Goal: Task Accomplishment & Management: Manage account settings

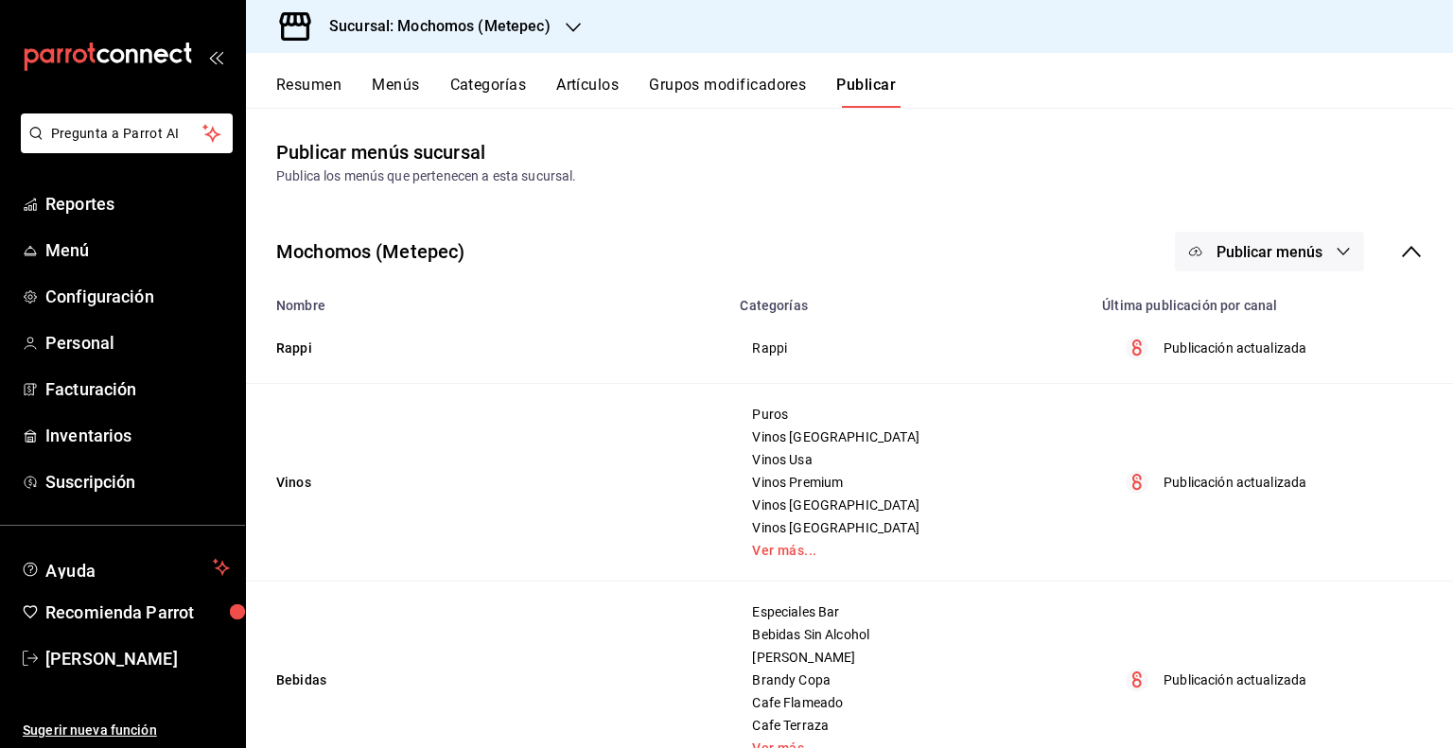
click at [535, 22] on h3 "Sucursal: Mochomos (Metepec)" at bounding box center [432, 26] width 237 height 23
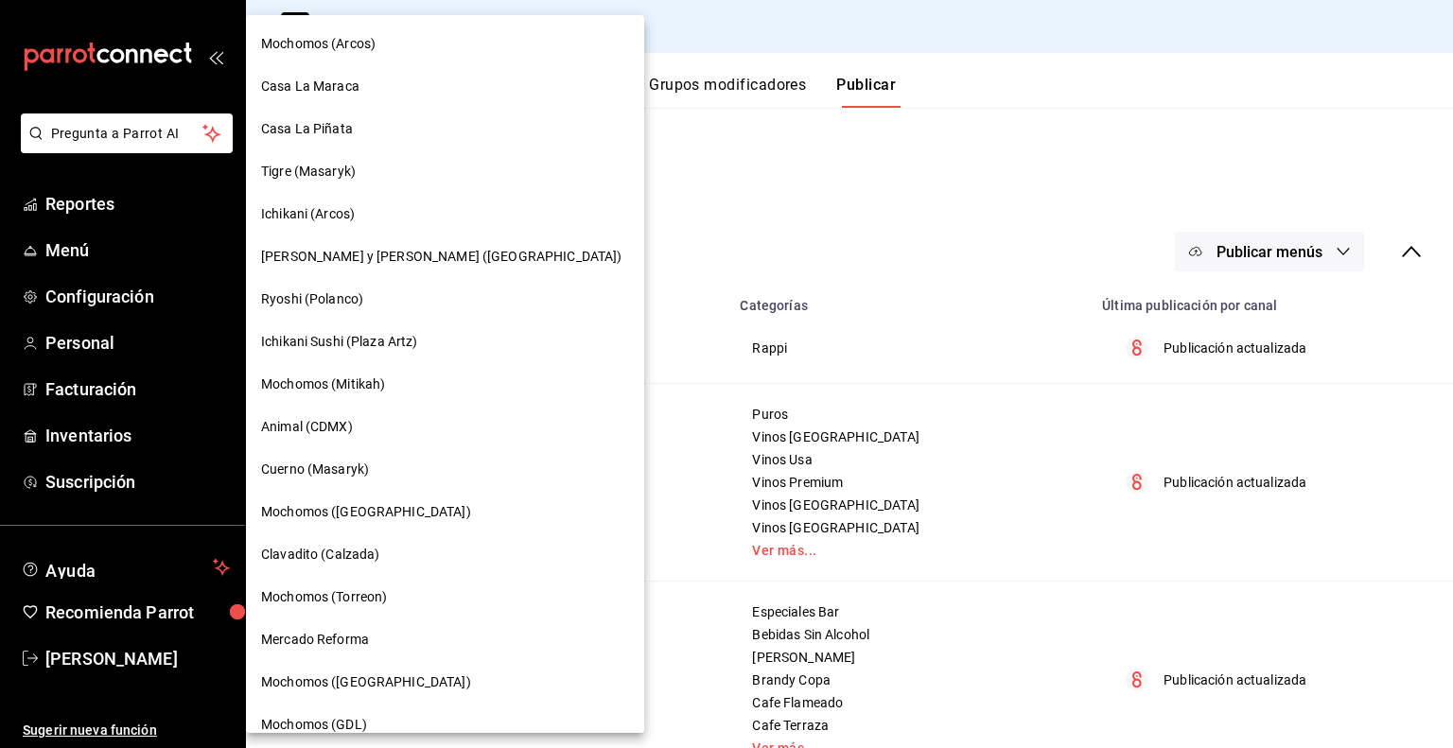
click at [779, 24] on div at bounding box center [726, 374] width 1453 height 748
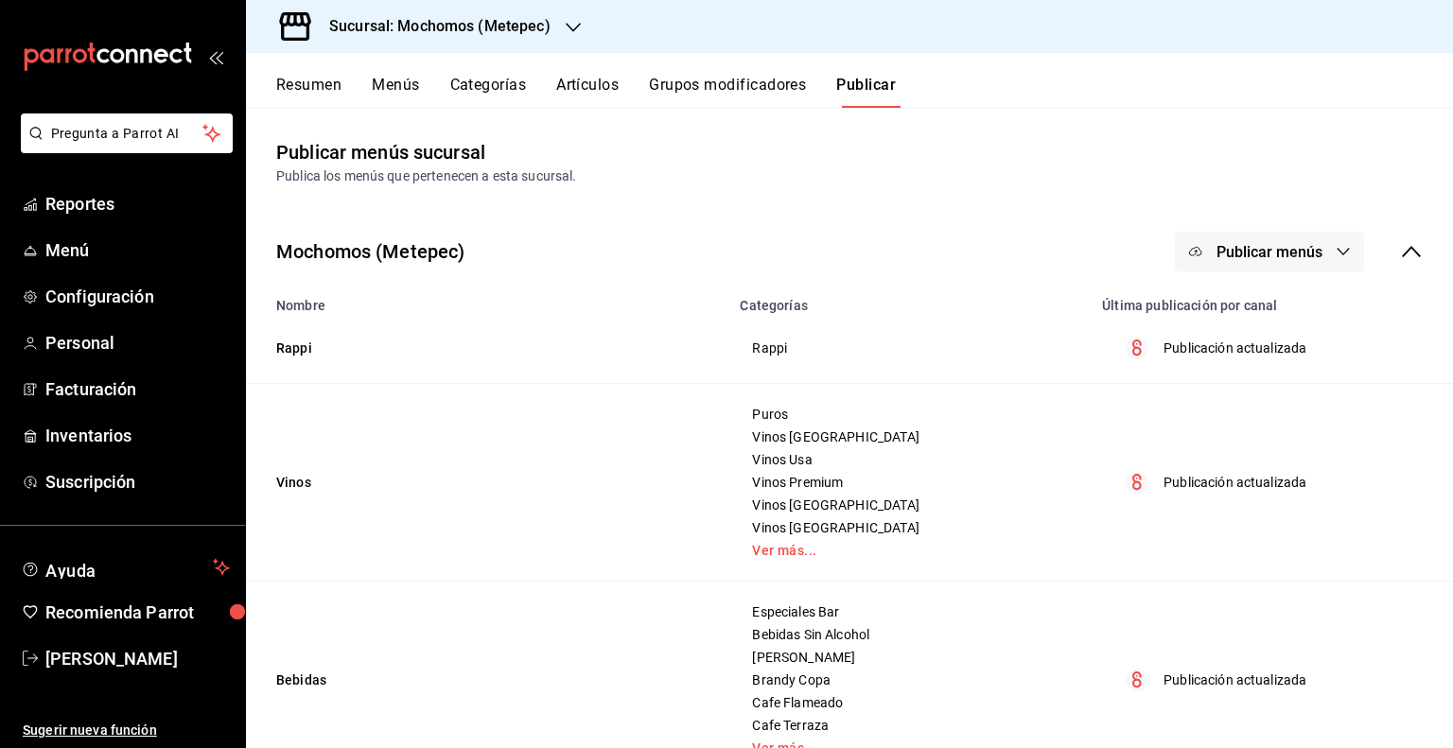
click at [549, 84] on div "Resumen Menús Categorías Artículos Grupos modificadores Publicar" at bounding box center [864, 92] width 1177 height 32
click at [571, 86] on button "Artículos" at bounding box center [587, 92] width 62 height 32
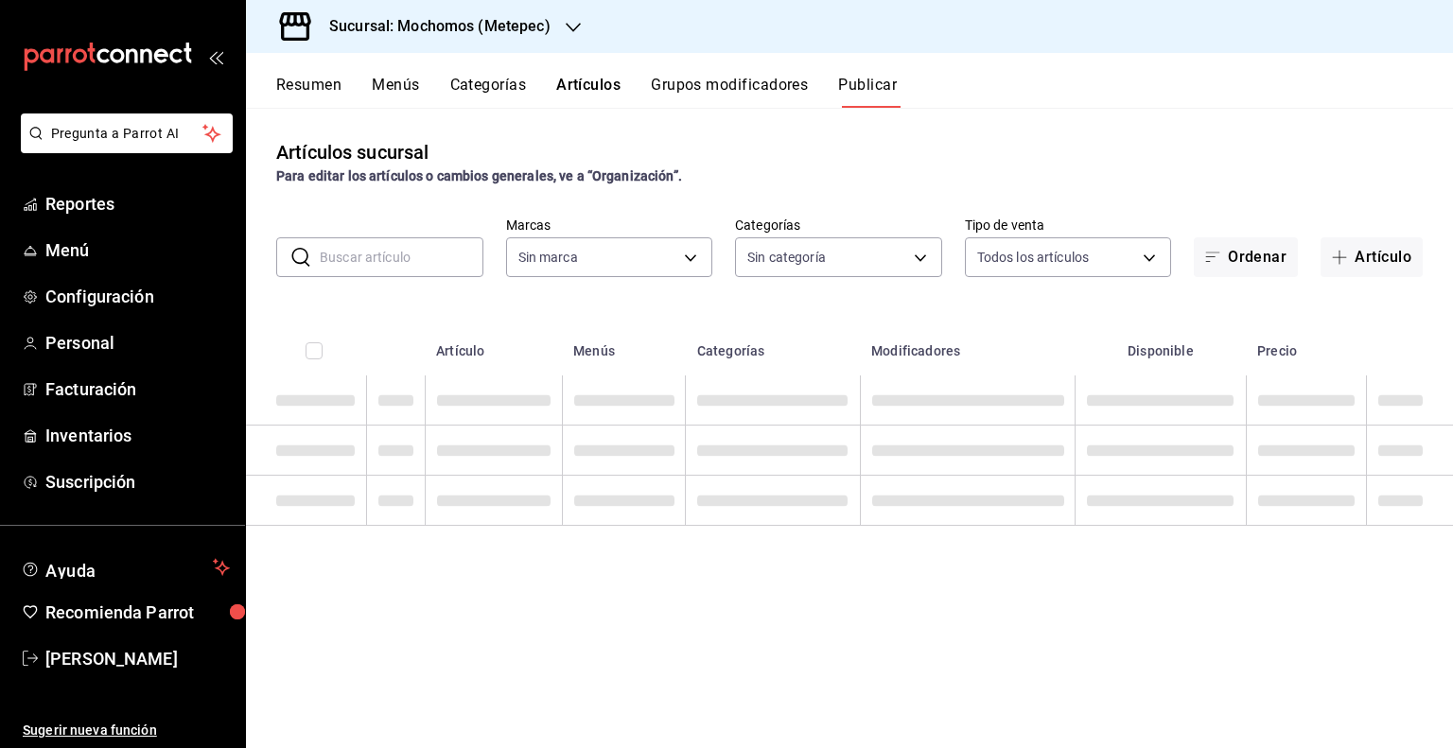
type input "2365f74e-aa6b-4392-bdf2-72765591bddf"
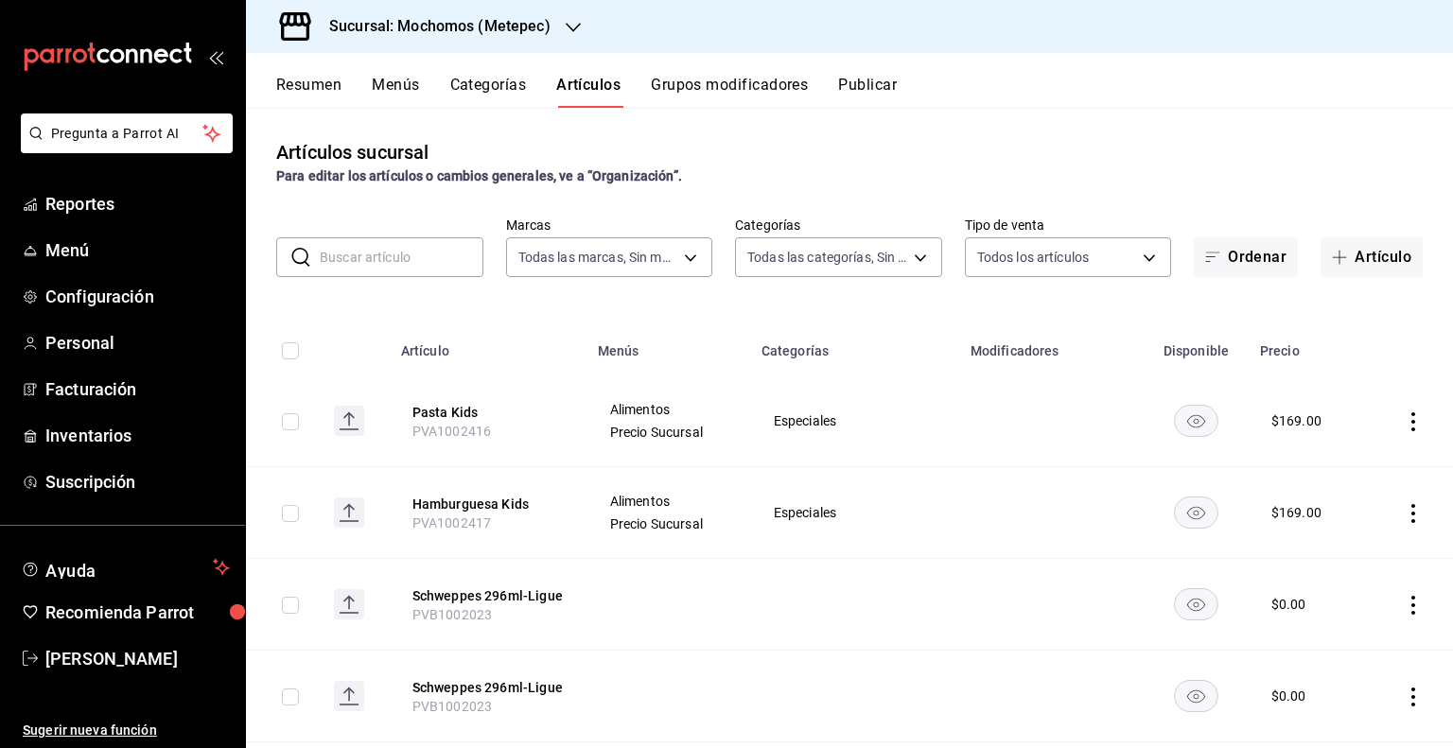
type input "c9cbc288-c827-488d-81f5-370afefb1912,46081463-7037-4dd2-a9ab-e56ff6a8fa7c,bf958…"
click at [443, 245] on input "text" at bounding box center [402, 257] width 164 height 38
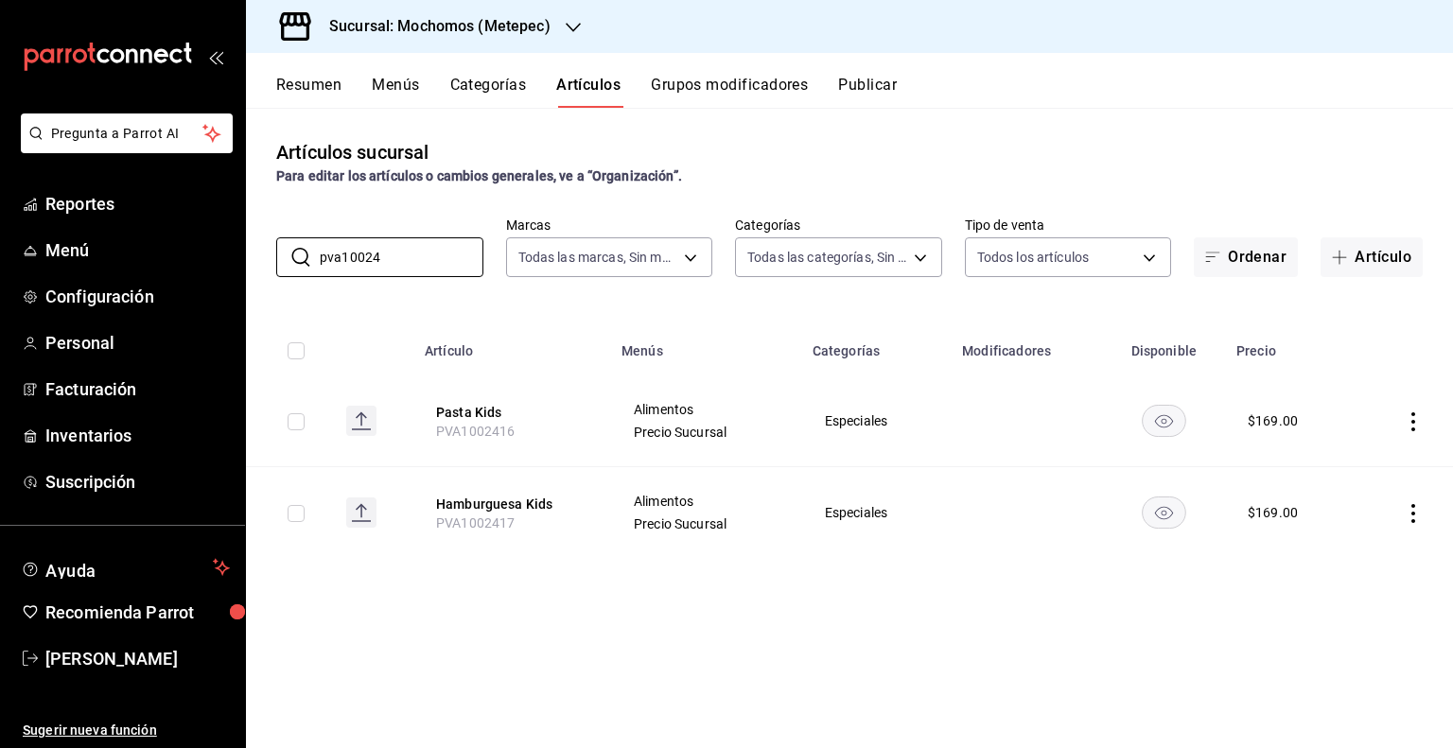
type input "pva10024"
click at [564, 316] on th "Artículo" at bounding box center [511, 345] width 197 height 61
click at [1412, 419] on icon "actions" at bounding box center [1413, 422] width 19 height 19
click at [1373, 452] on li "Editar" at bounding box center [1340, 466] width 114 height 39
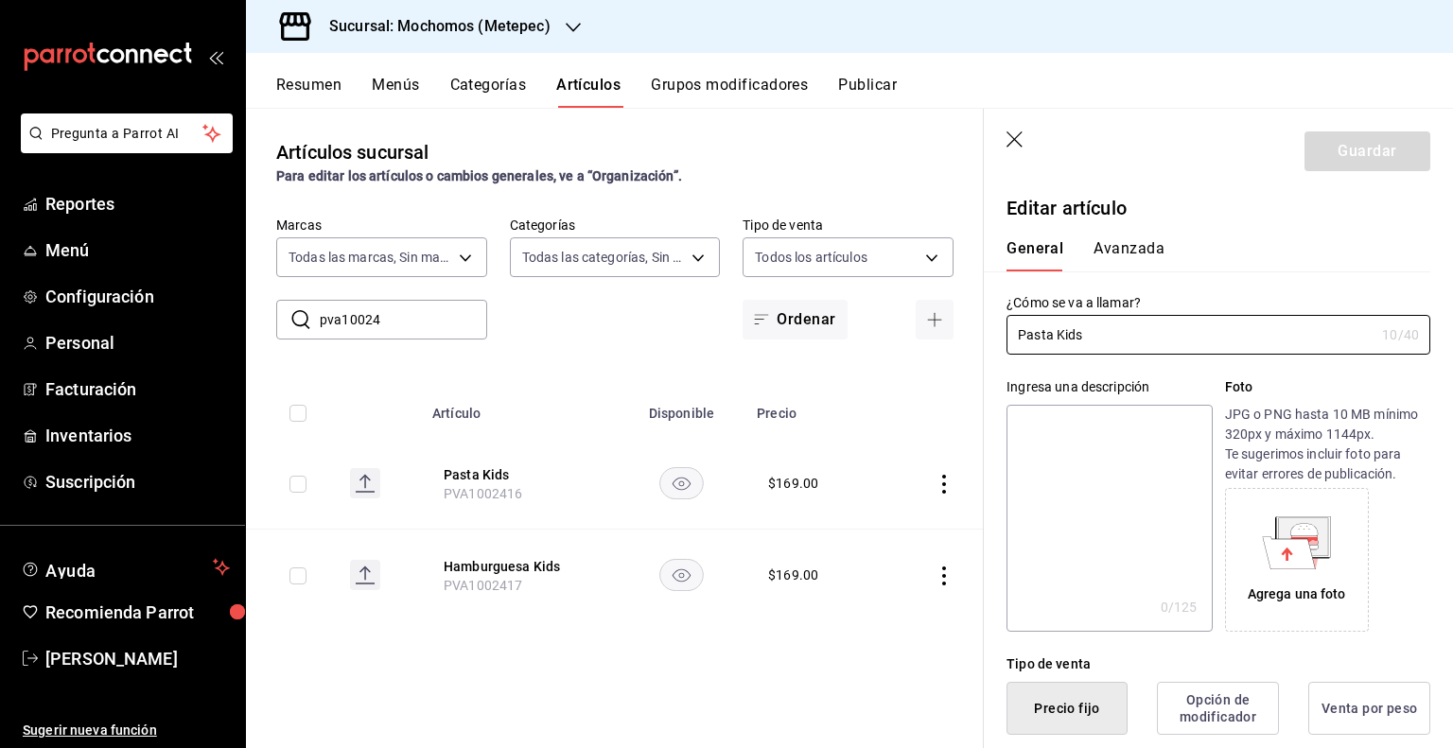
type input "$169.00"
click at [1133, 235] on div "General [PERSON_NAME]" at bounding box center [1207, 246] width 447 height 49
click at [1135, 237] on div "General [PERSON_NAME]" at bounding box center [1207, 246] width 447 height 49
click at [1135, 245] on button "Avanzada" at bounding box center [1129, 255] width 71 height 32
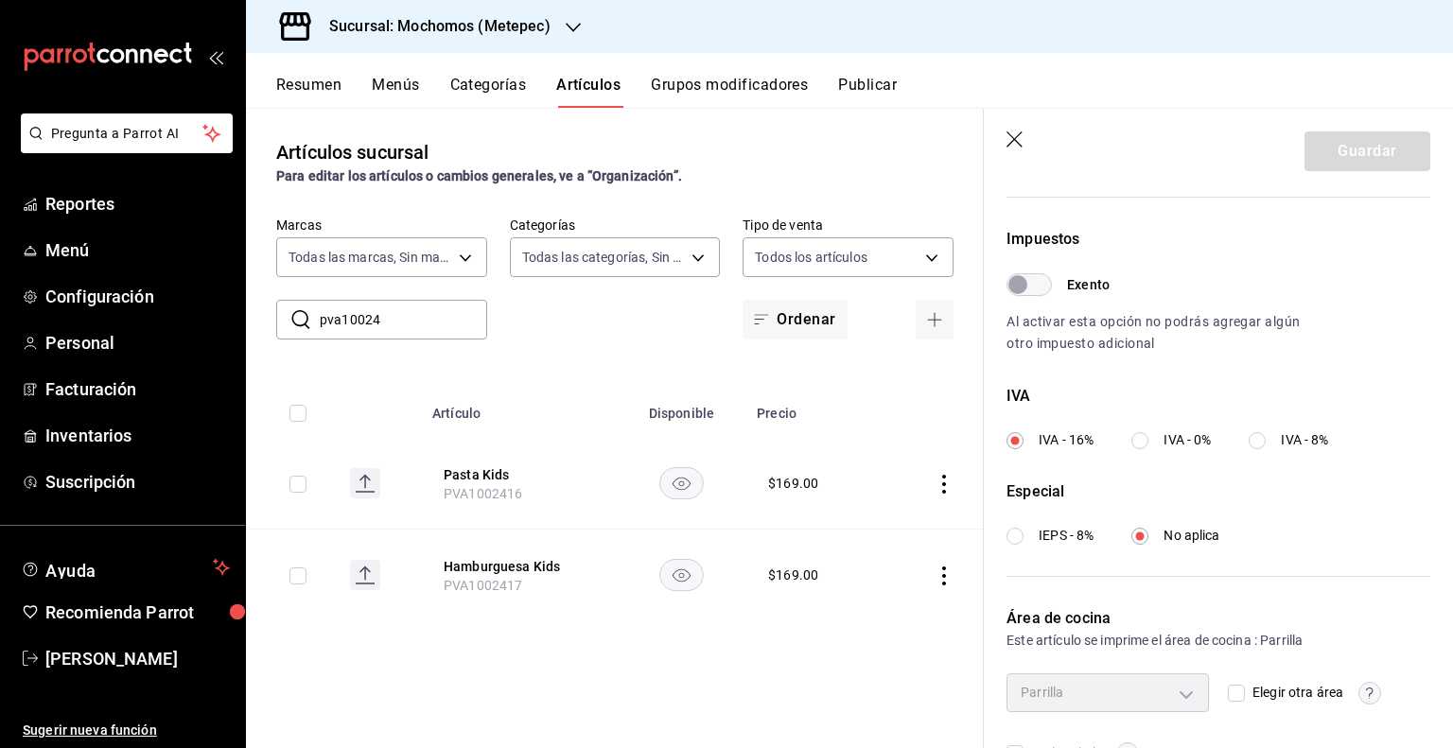
scroll to position [587, 0]
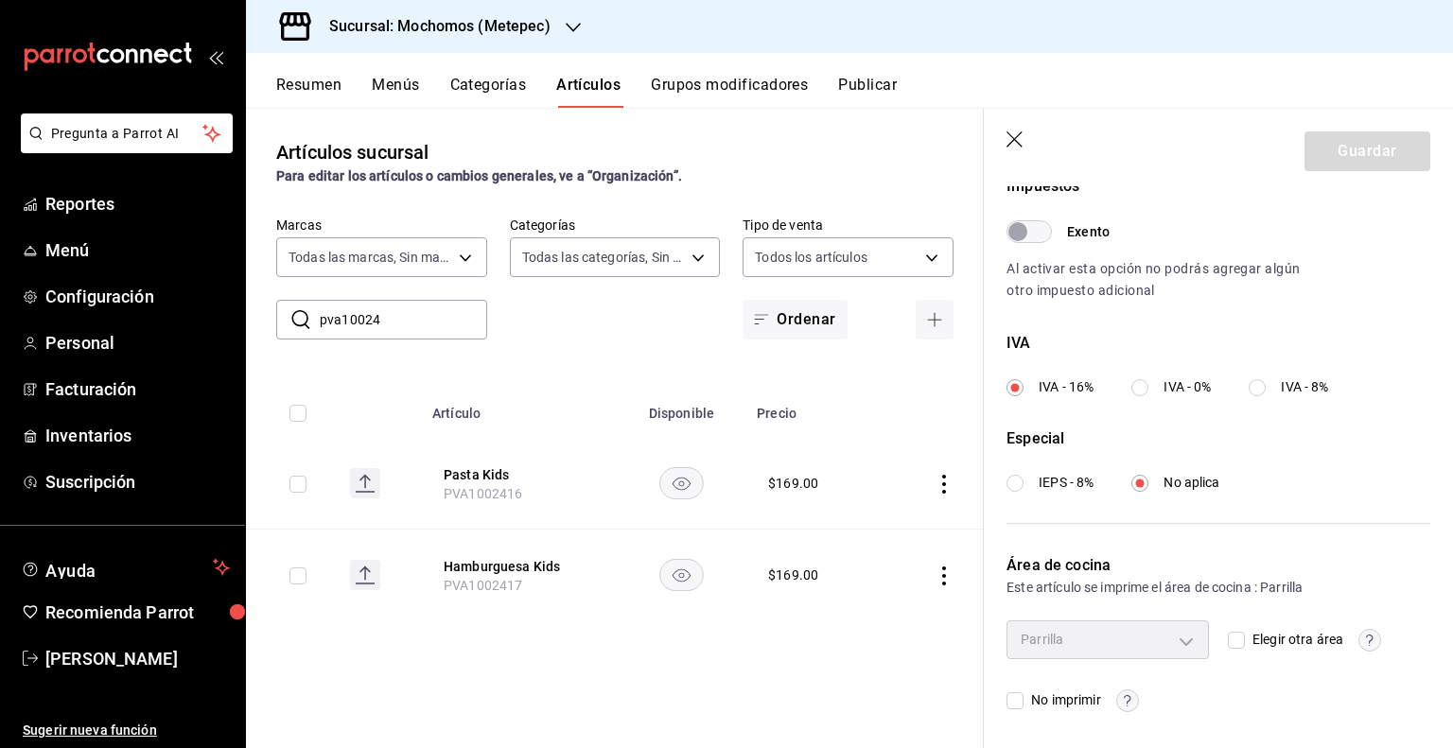
click at [1163, 641] on div "Parrilla" at bounding box center [1108, 640] width 202 height 38
click at [1236, 639] on input "Elegir otra área" at bounding box center [1236, 640] width 17 height 17
checkbox input "true"
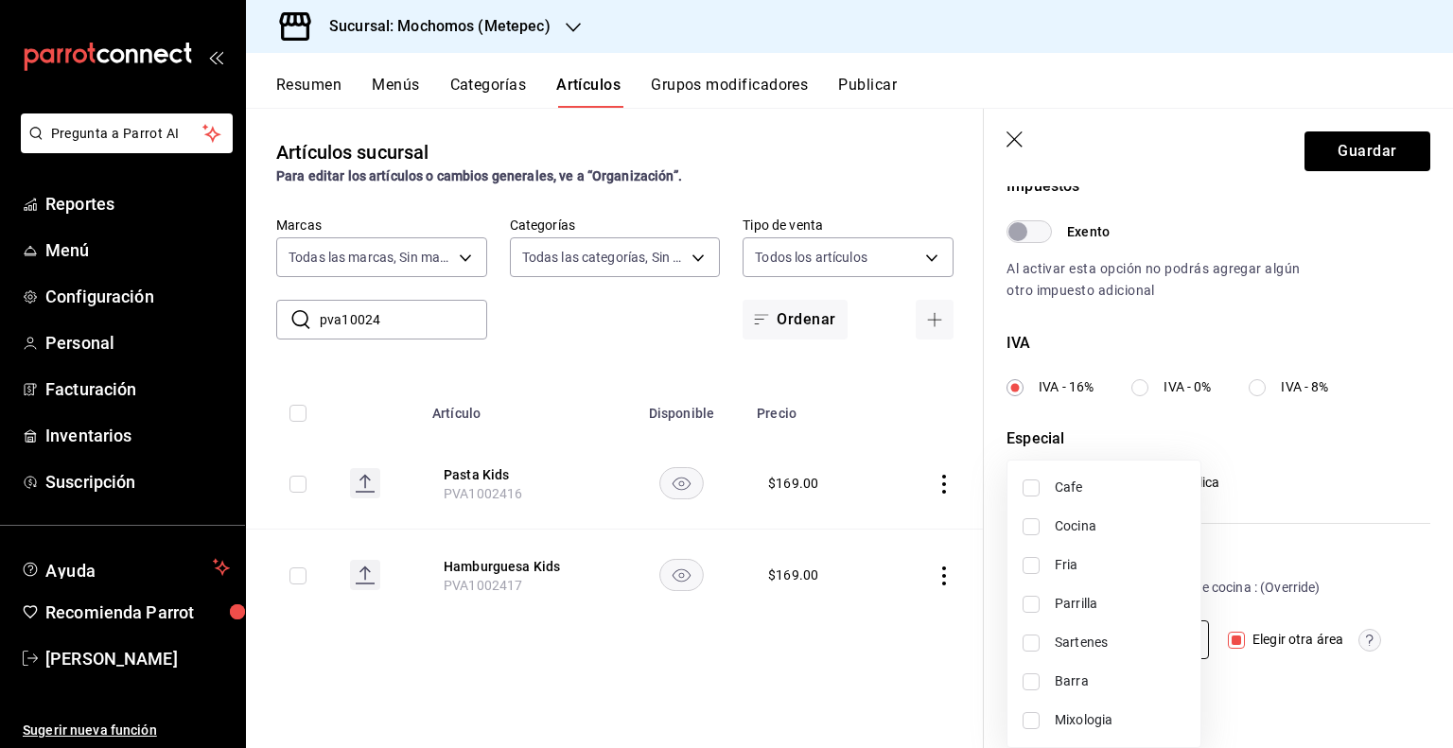
click at [1166, 642] on body "Pregunta a Parrot AI Reportes Menú Configuración Personal Facturación Inventari…" at bounding box center [726, 374] width 1453 height 748
click at [1227, 604] on div at bounding box center [726, 374] width 1453 height 748
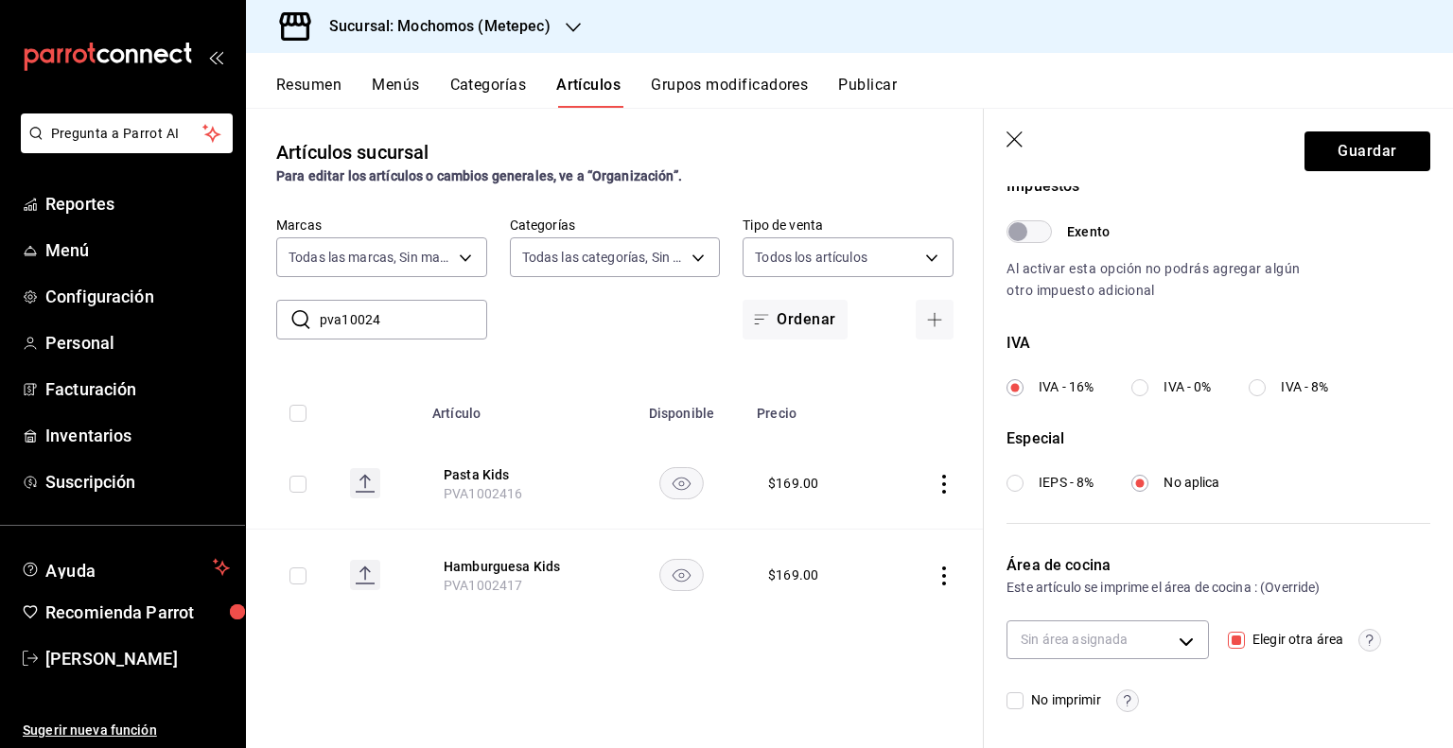
click at [1014, 130] on header "Guardar" at bounding box center [1218, 148] width 469 height 78
click at [1016, 132] on icon "button" at bounding box center [1016, 141] width 19 height 19
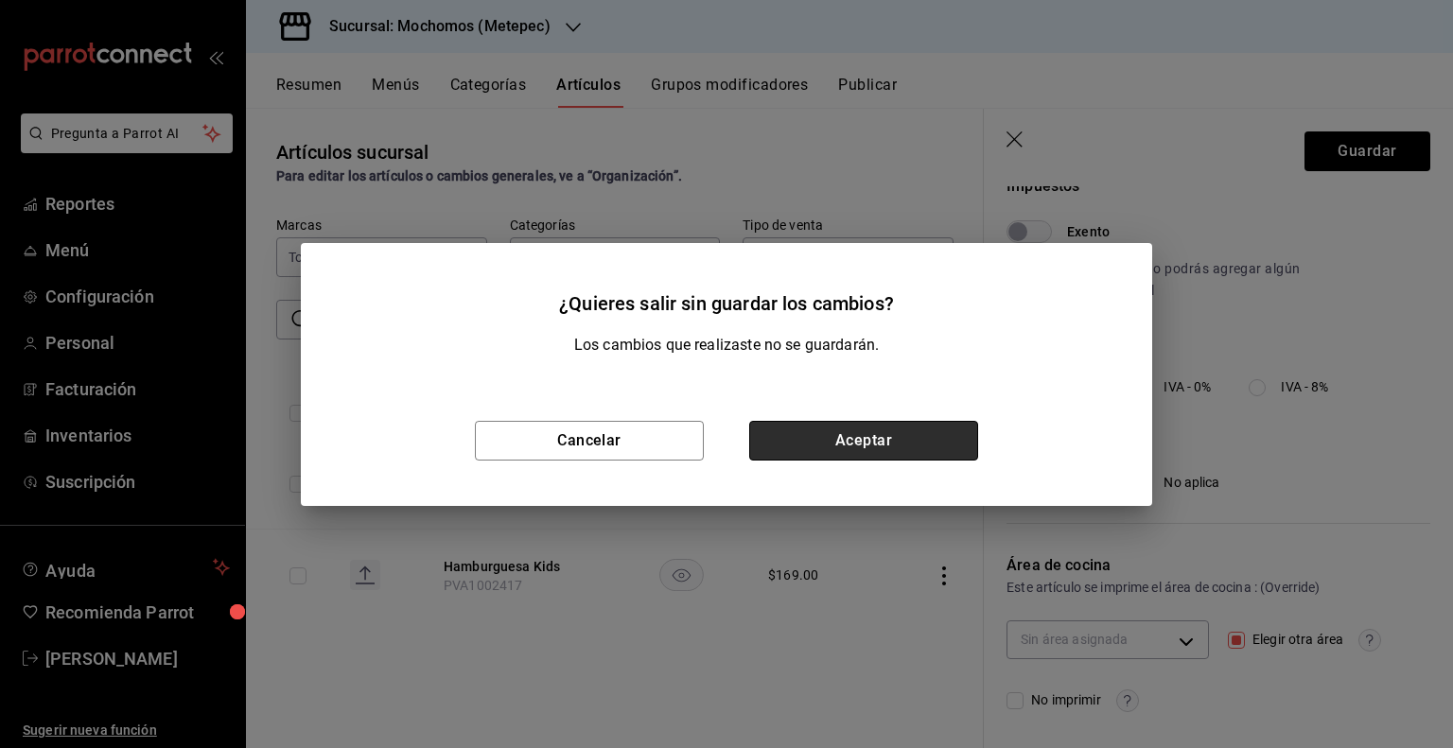
click at [889, 422] on button "Aceptar" at bounding box center [863, 441] width 229 height 40
